Goal: Task Accomplishment & Management: Manage account settings

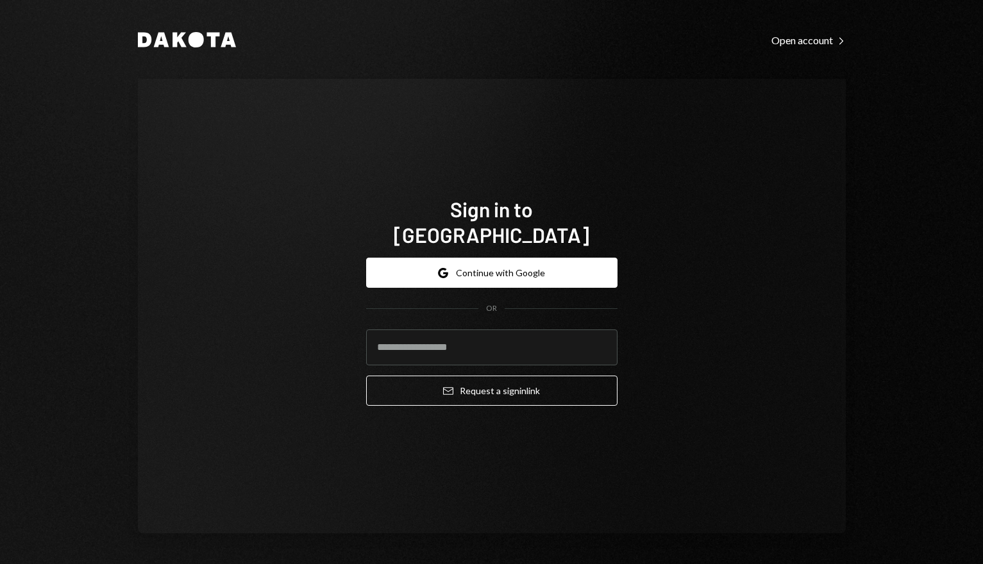
type input "**********"
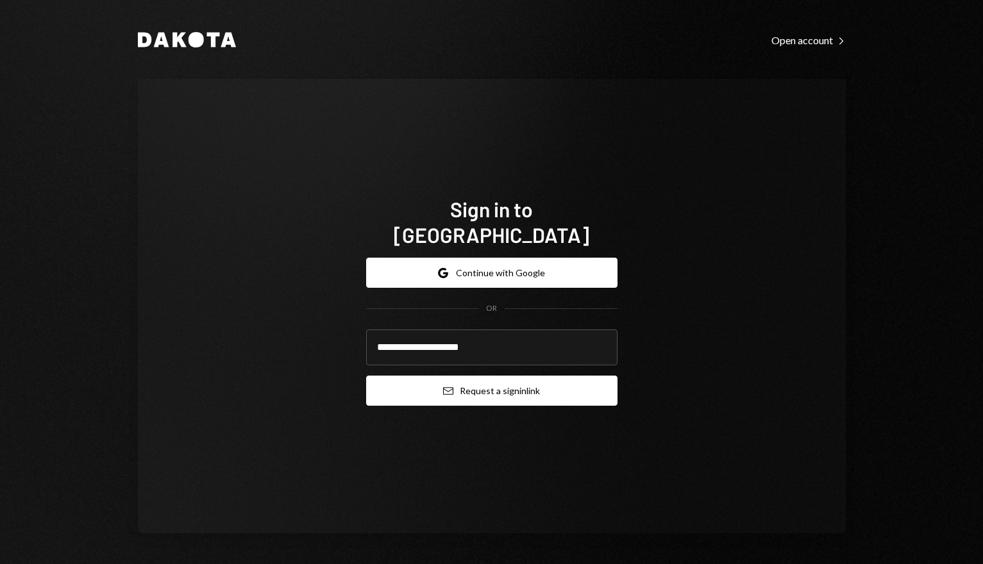
click at [457, 377] on button "Email Request a sign in link" at bounding box center [491, 391] width 251 height 30
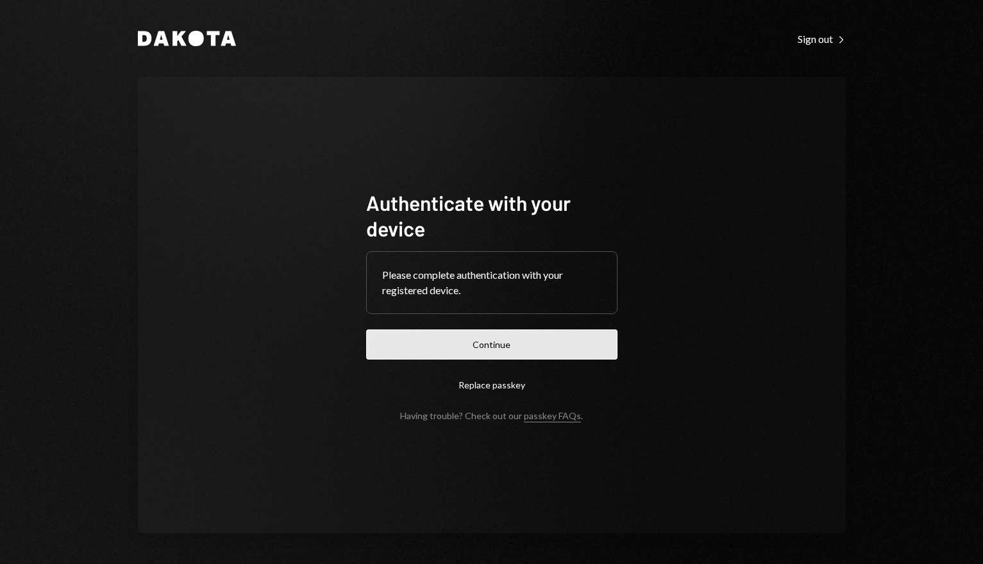
click at [496, 337] on button "Continue" at bounding box center [491, 345] width 251 height 30
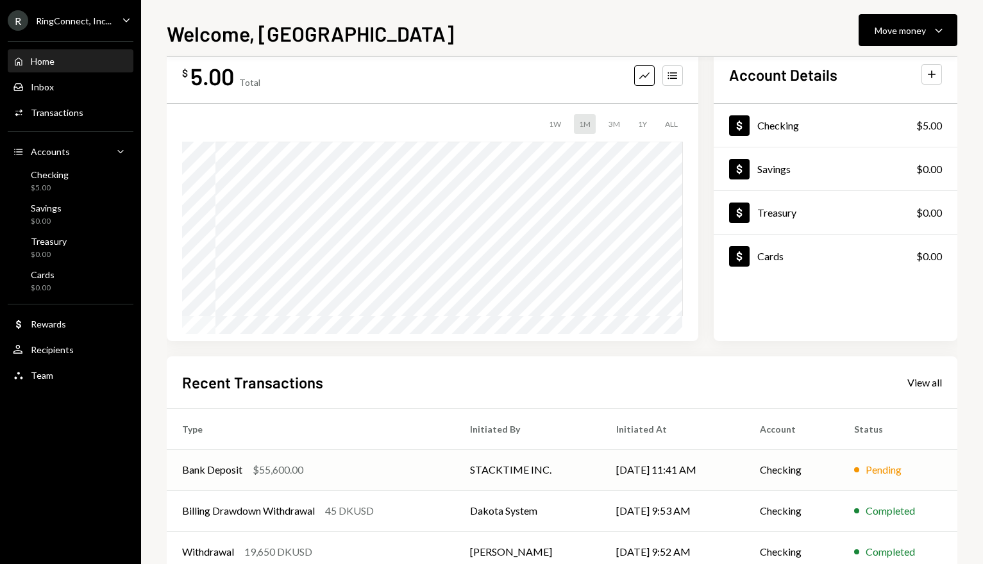
scroll to position [106, 0]
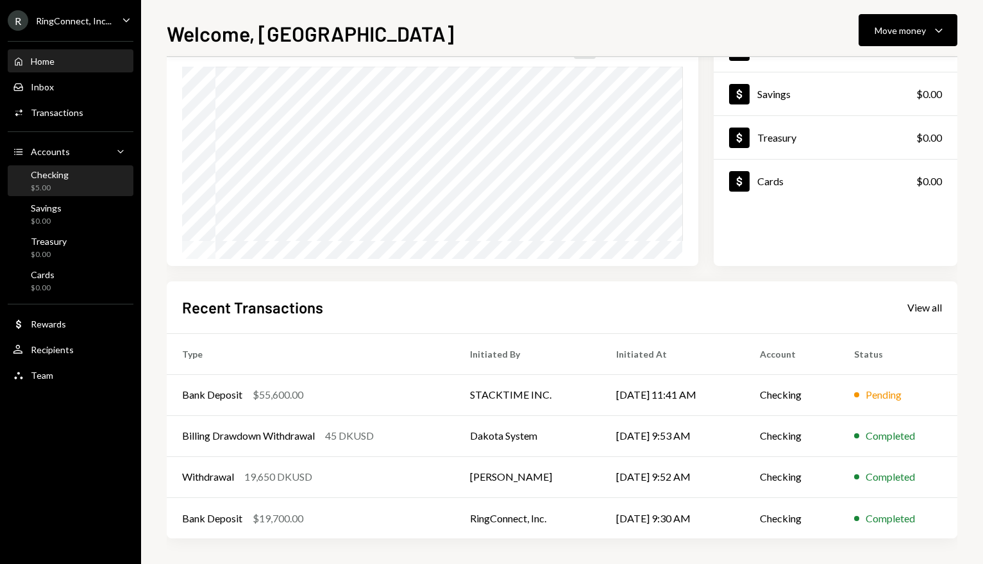
click at [105, 181] on div "Checking $5.00" at bounding box center [70, 181] width 115 height 24
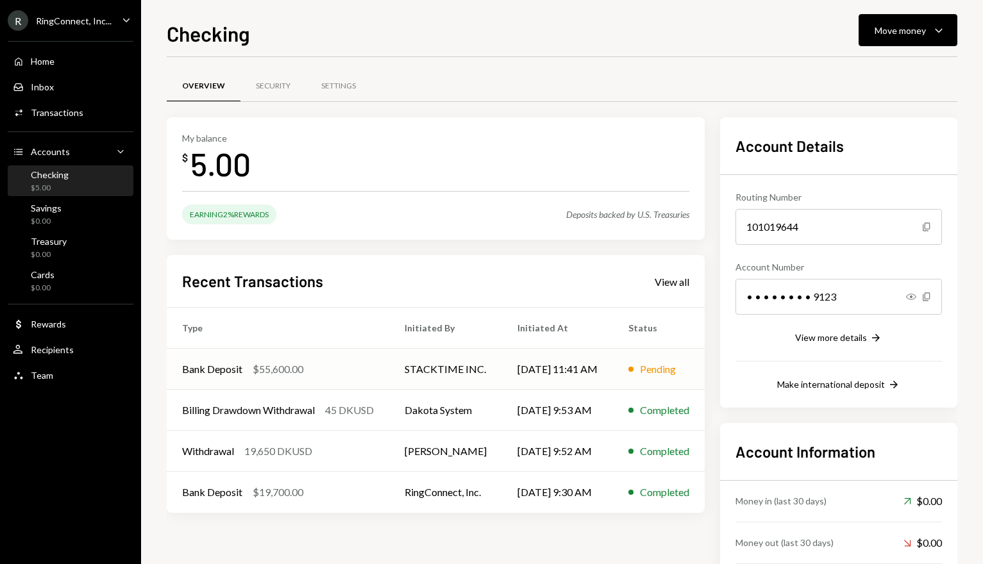
click at [299, 368] on div "$55,600.00" at bounding box center [278, 369] width 51 height 15
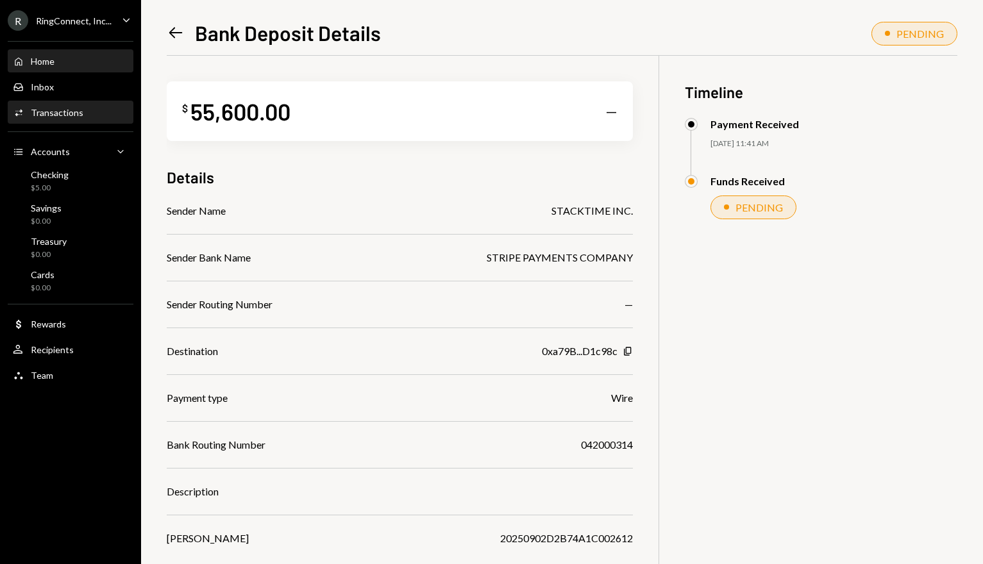
click at [85, 51] on div "Home Home" at bounding box center [70, 62] width 115 height 22
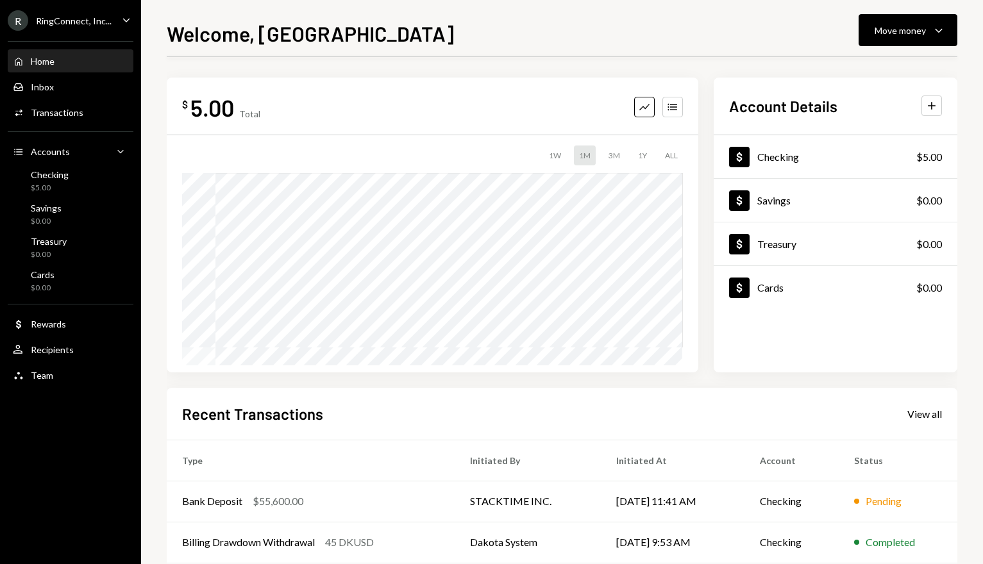
scroll to position [106, 0]
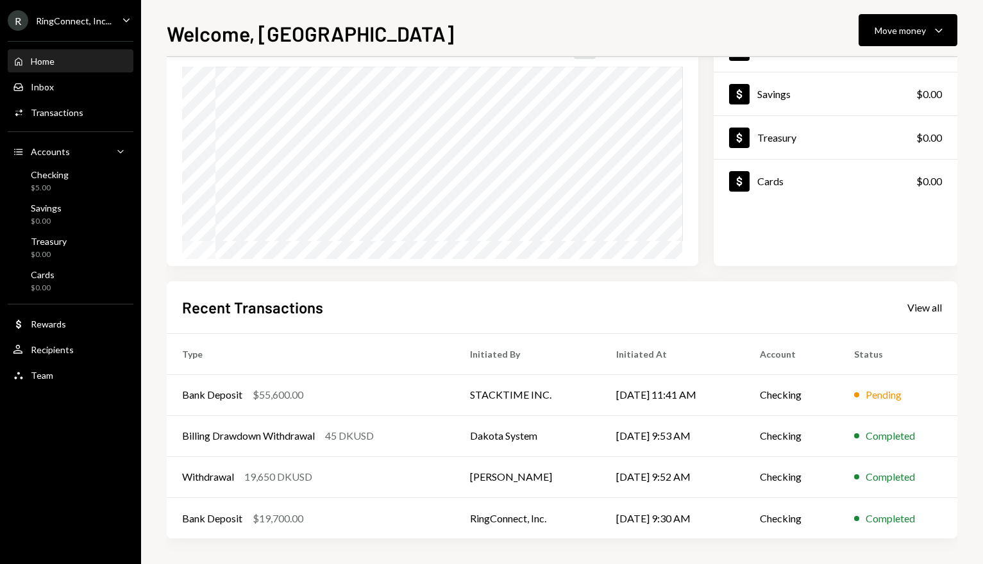
click at [564, 310] on div "Recent Transactions View all" at bounding box center [562, 307] width 760 height 21
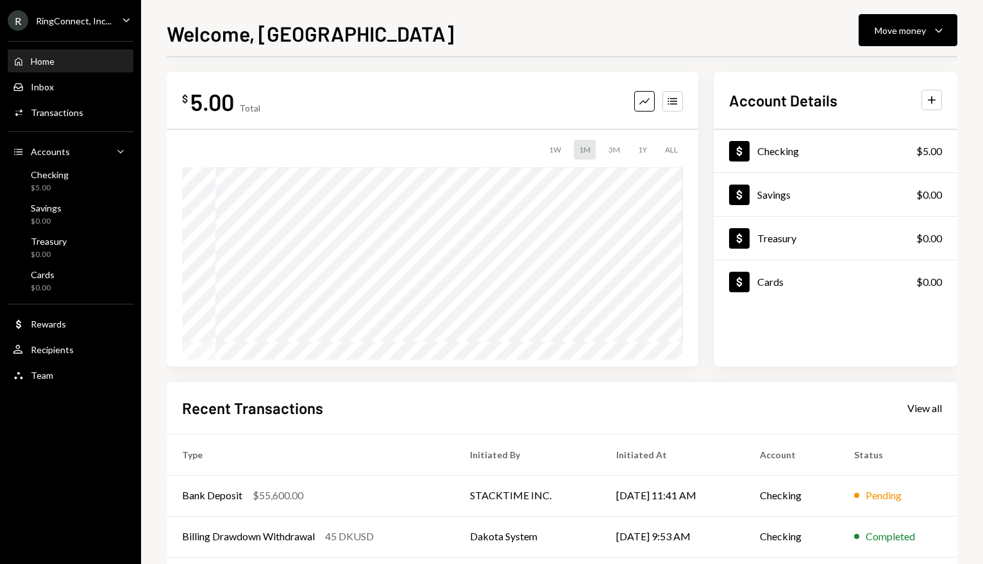
scroll to position [0, 0]
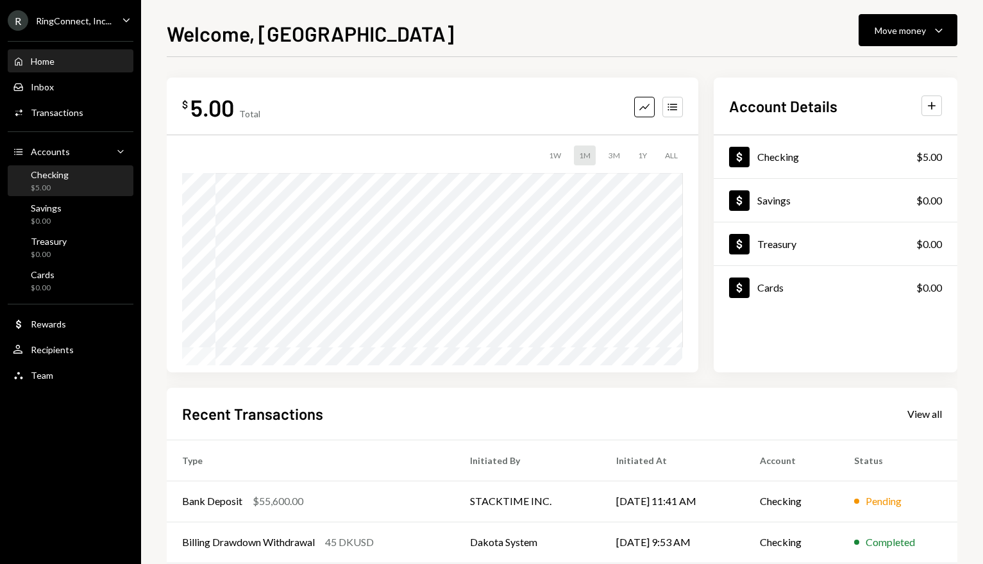
click at [72, 176] on div "Checking $5.00" at bounding box center [70, 181] width 115 height 24
